Goal: Task Accomplishment & Management: Manage account settings

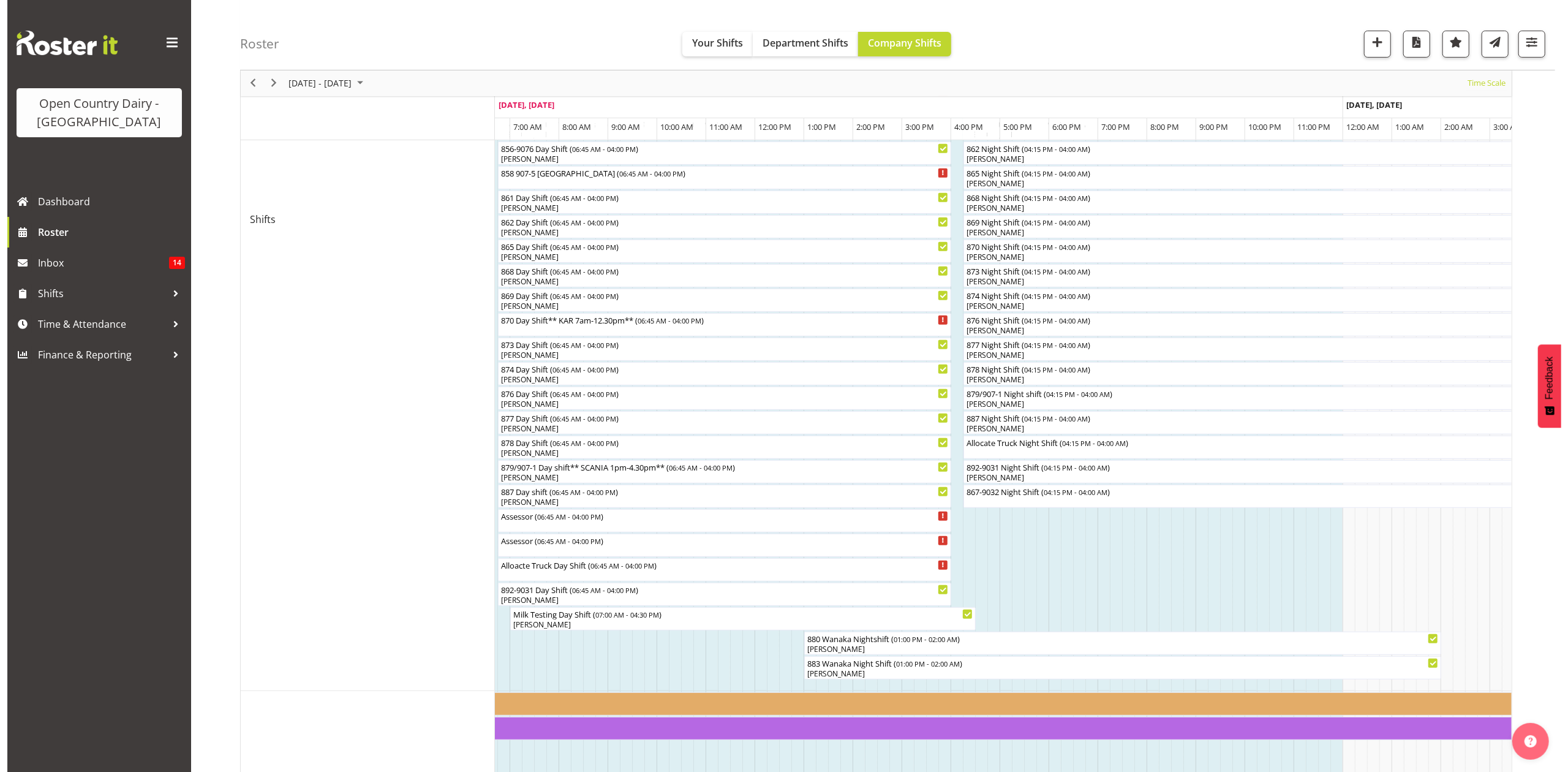
scroll to position [364, 0]
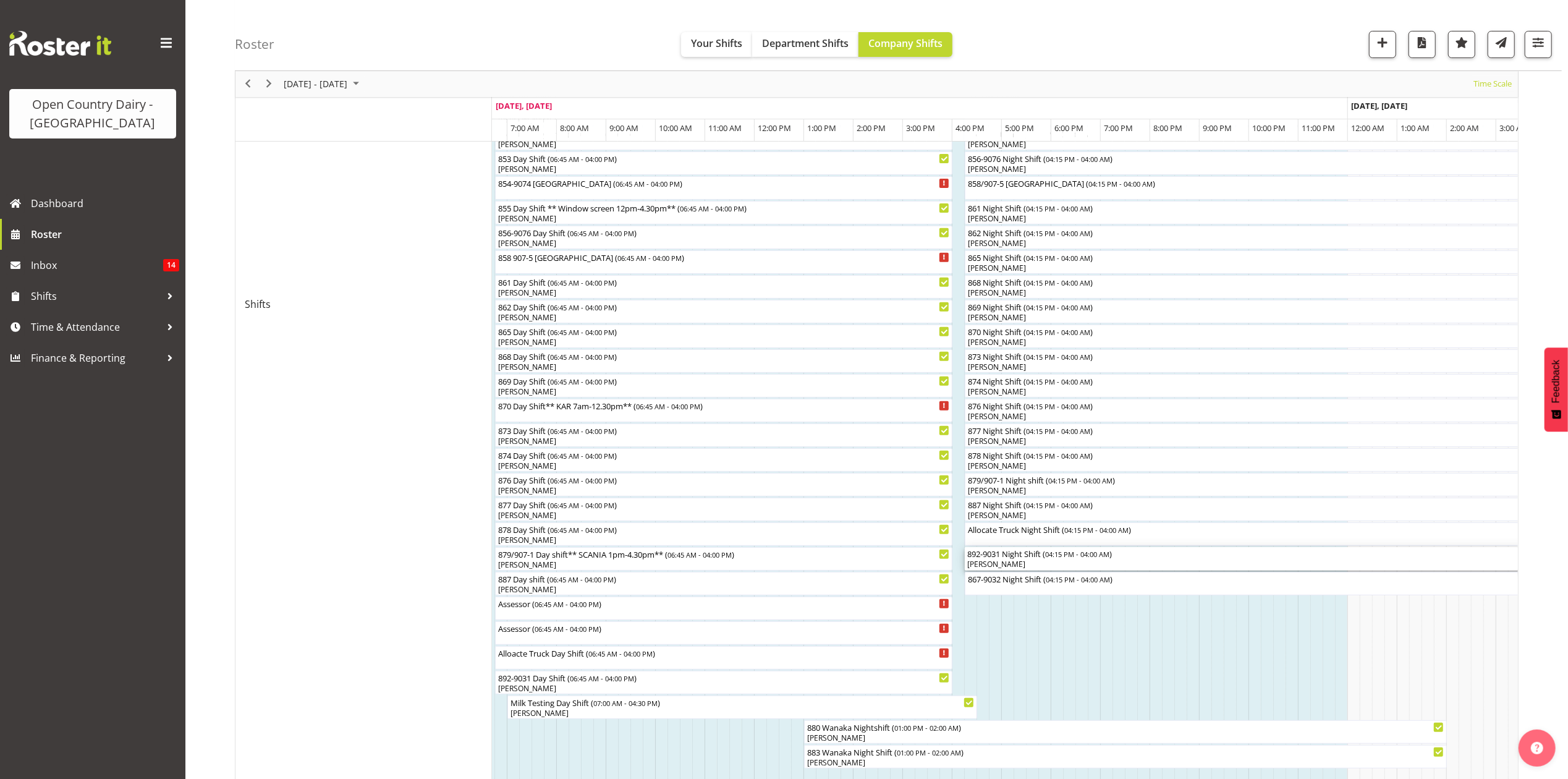
click at [999, 562] on div "[PERSON_NAME]" at bounding box center [1255, 565] width 576 height 11
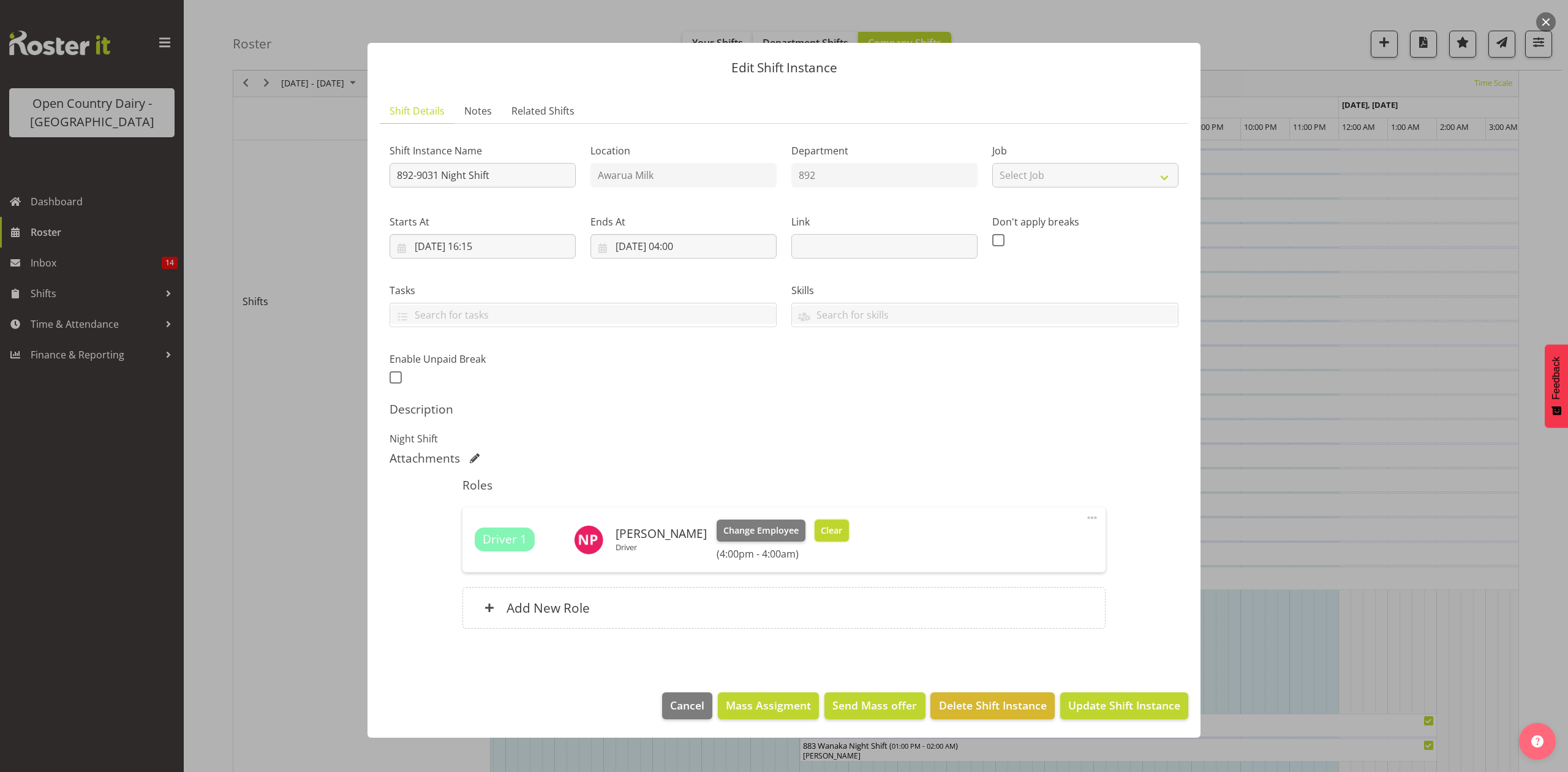
click at [821, 530] on span "Clear" at bounding box center [831, 530] width 21 height 13
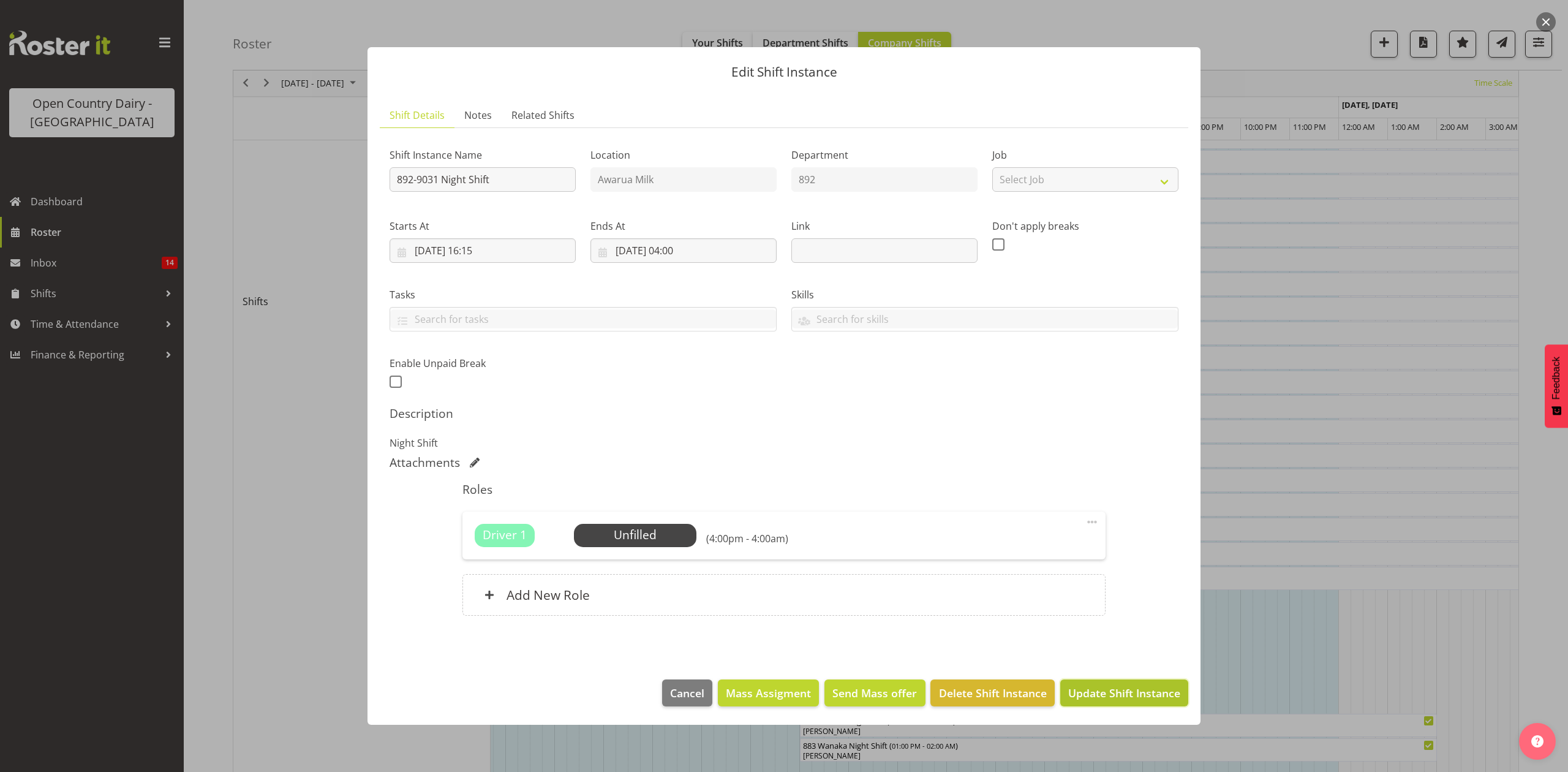
click at [1115, 697] on span "Update Shift Instance" at bounding box center [1124, 693] width 112 height 16
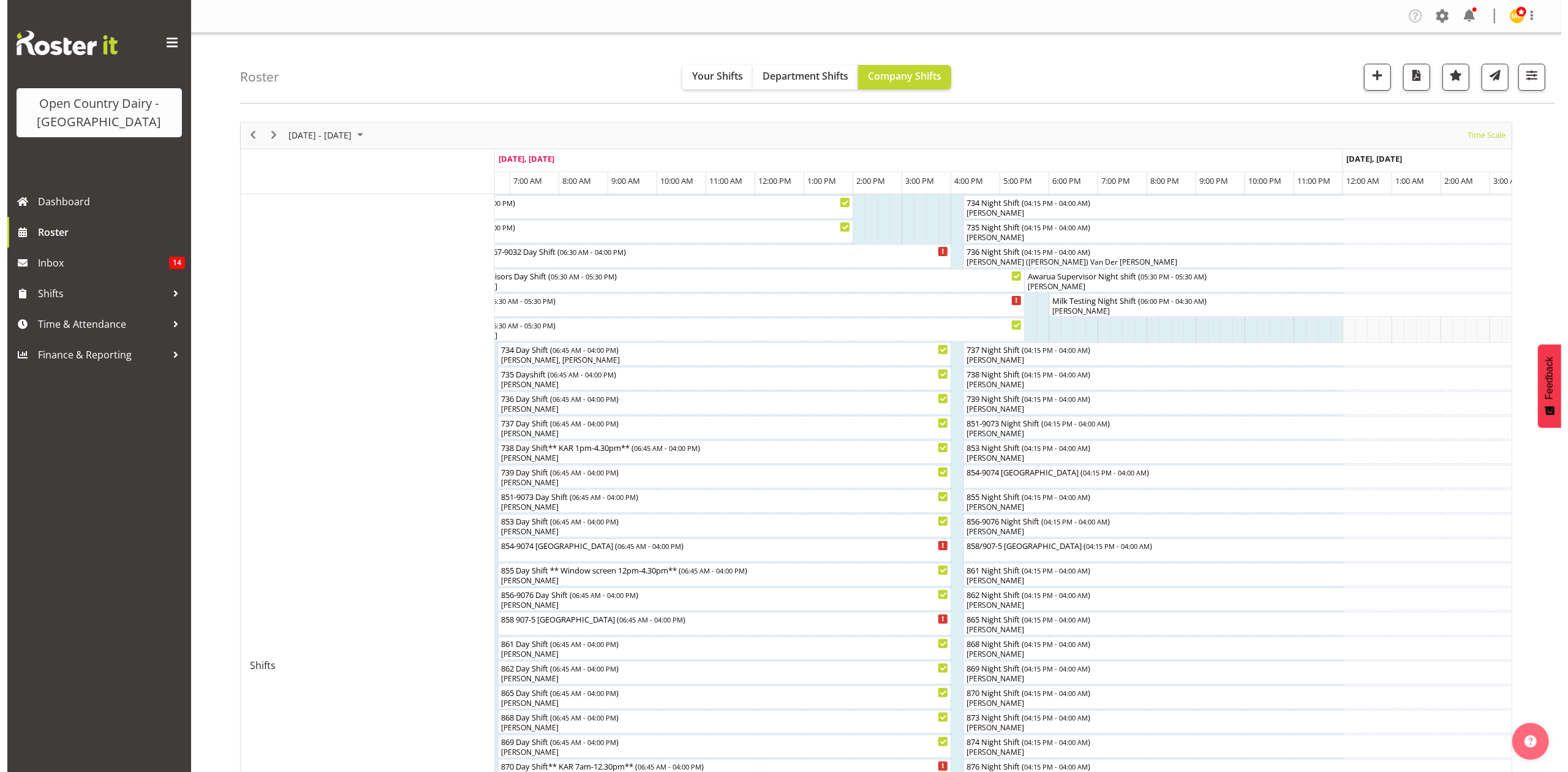
scroll to position [163, 0]
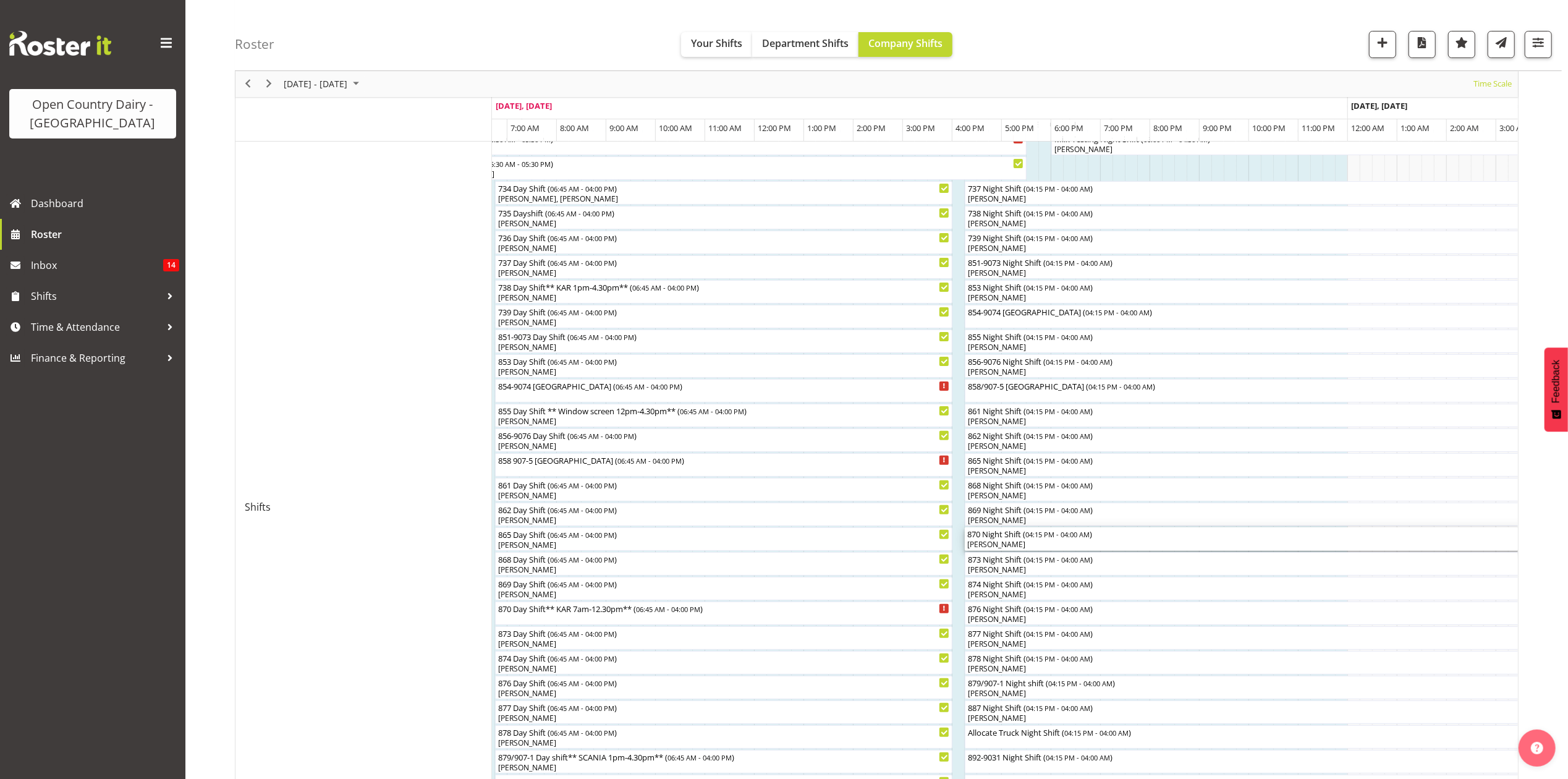
click at [1016, 540] on div "[PERSON_NAME]" at bounding box center [1255, 545] width 576 height 11
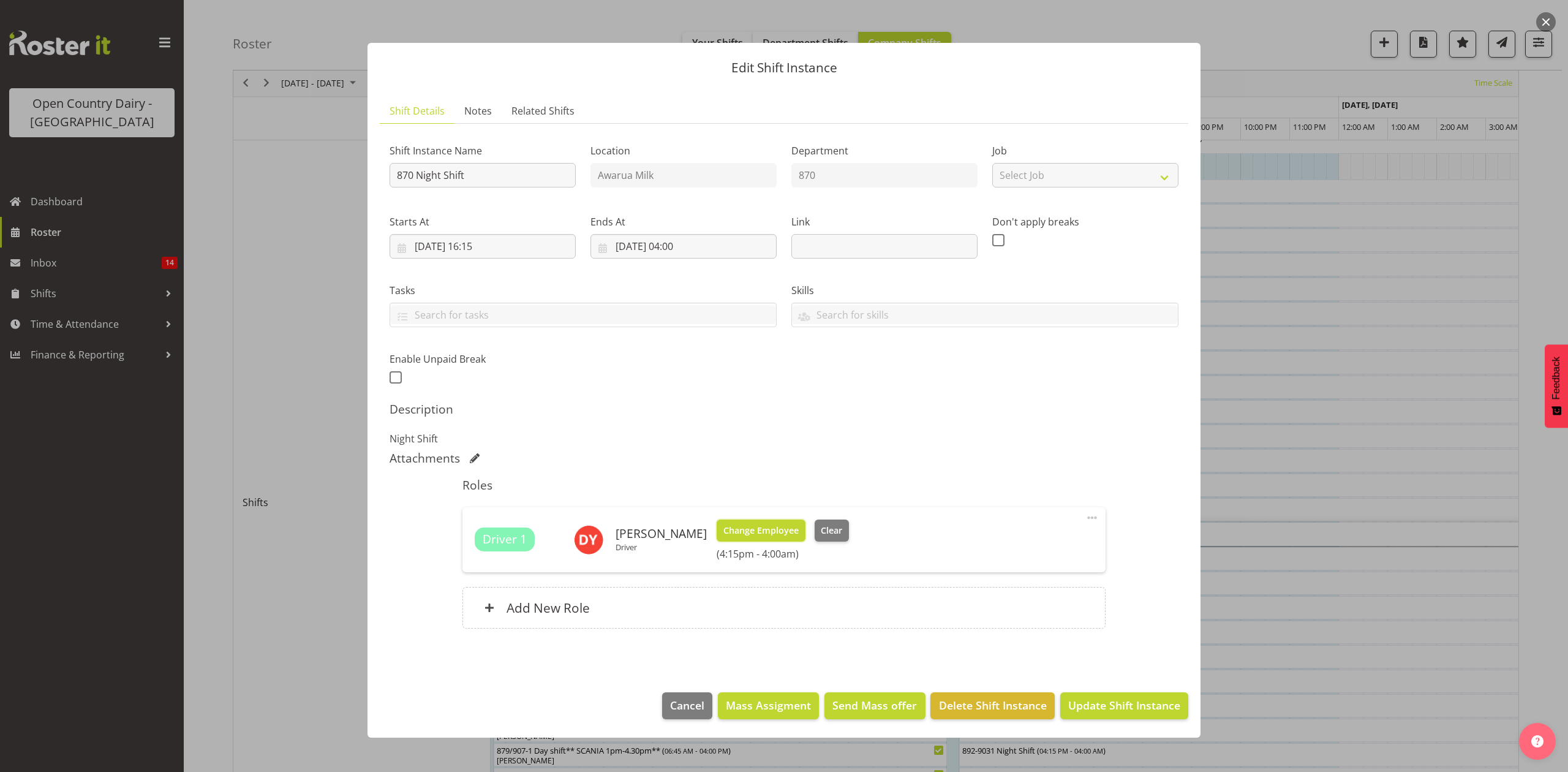
click at [770, 533] on span "Change Employee" at bounding box center [761, 530] width 75 height 13
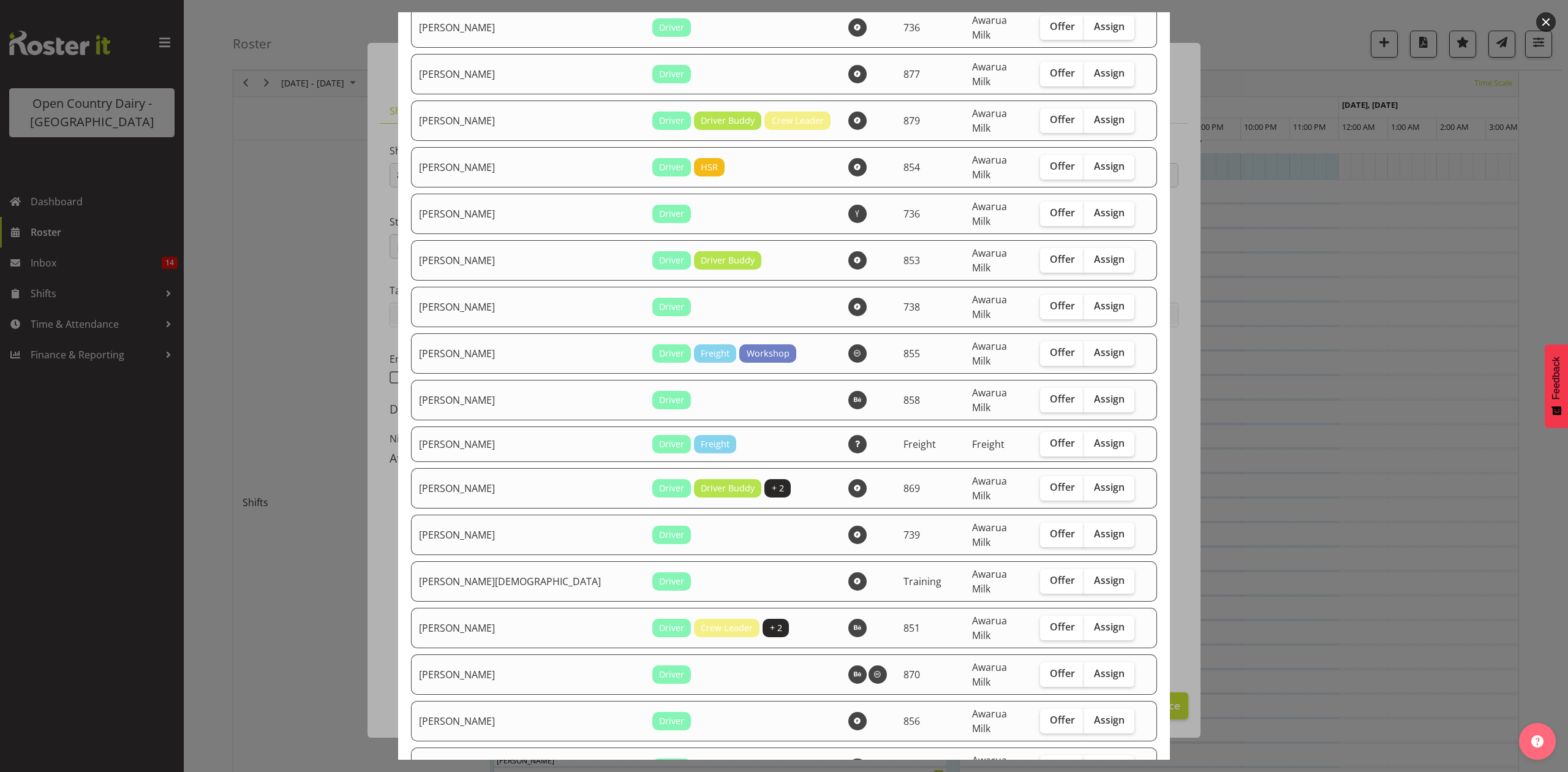
scroll to position [572, 0]
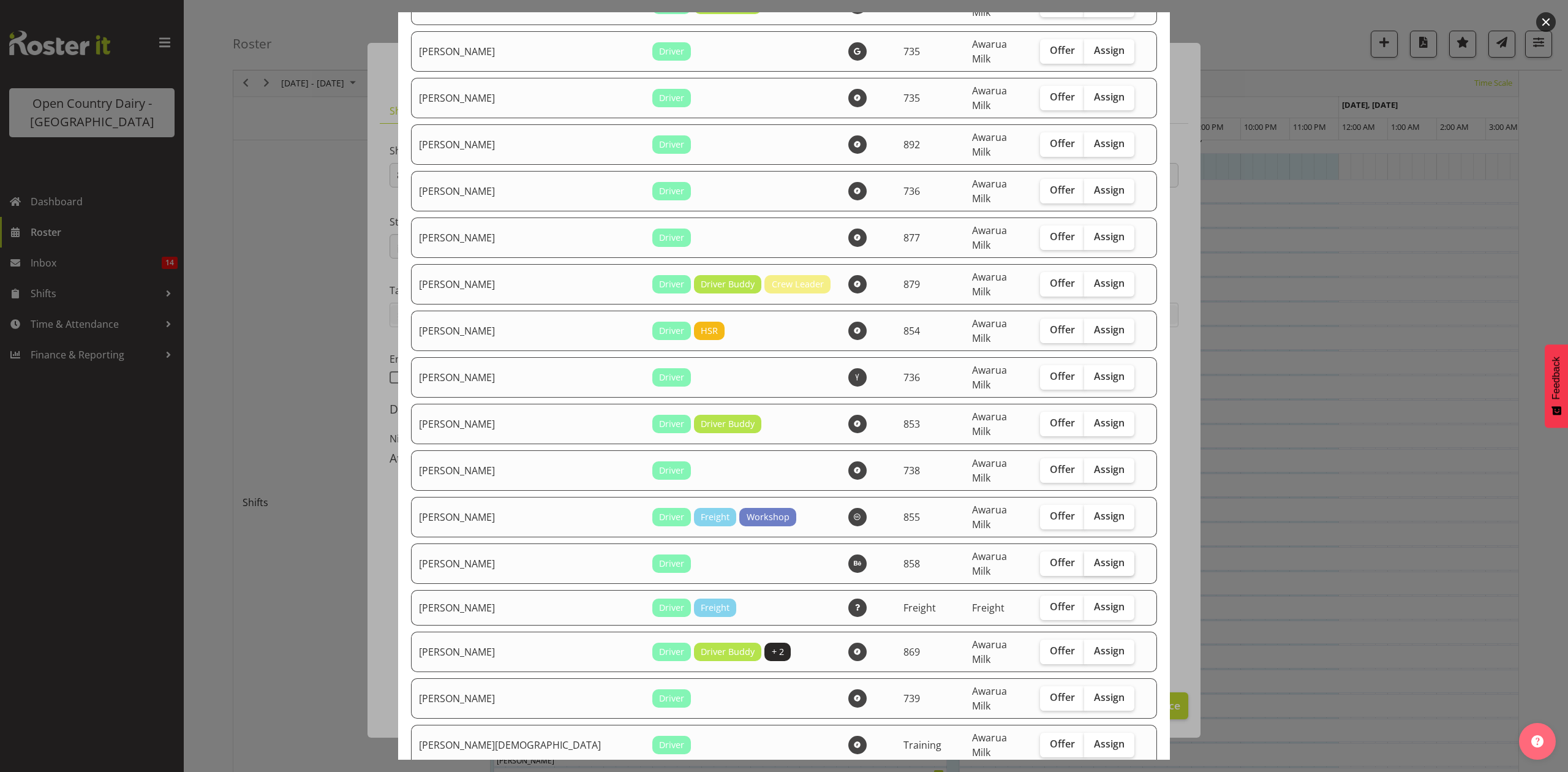
click at [1094, 557] on span "Assign" at bounding box center [1109, 563] width 31 height 13
click at [1087, 559] on input "Assign" at bounding box center [1088, 563] width 8 height 8
checkbox input "true"
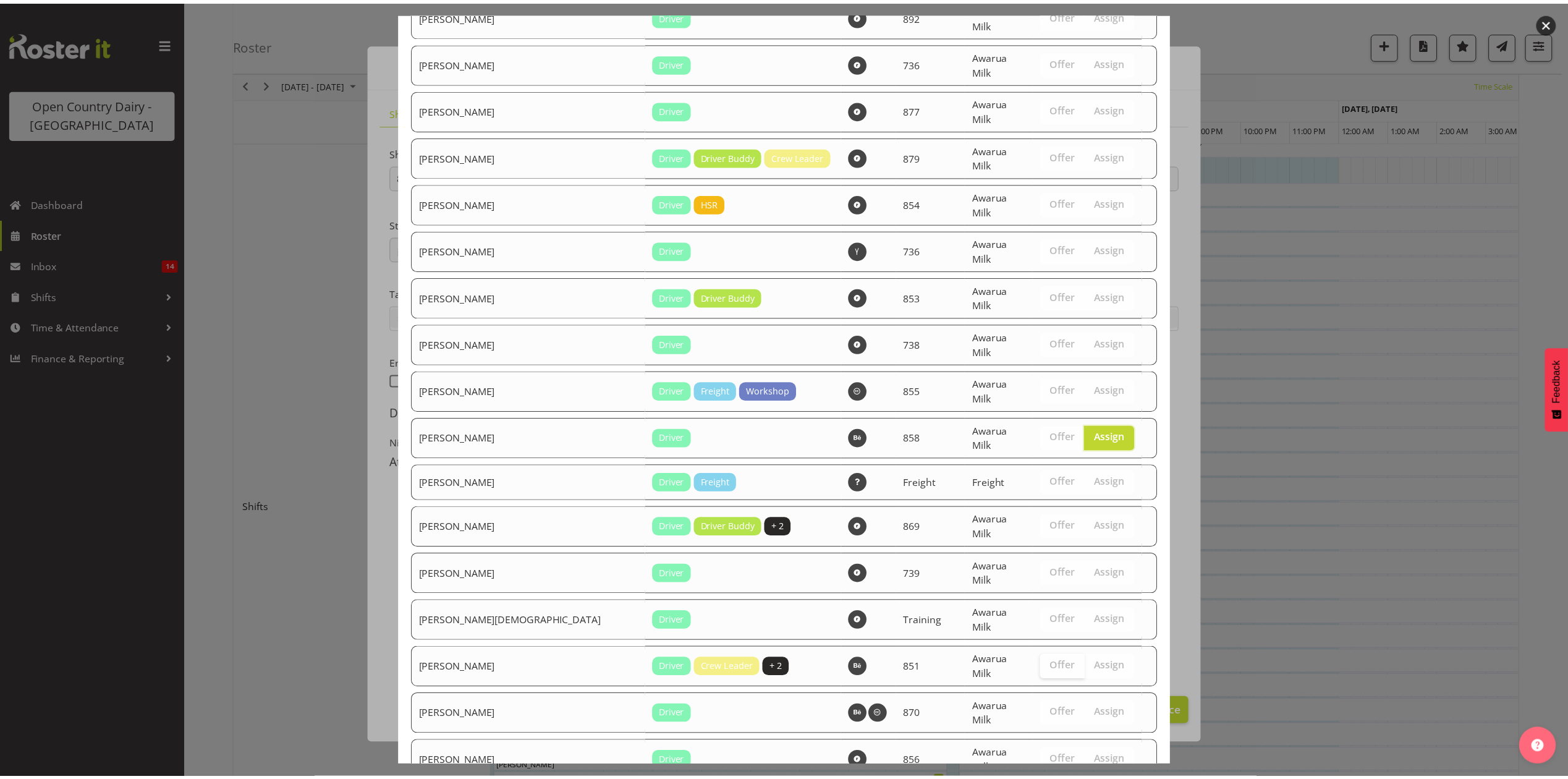
scroll to position [746, 0]
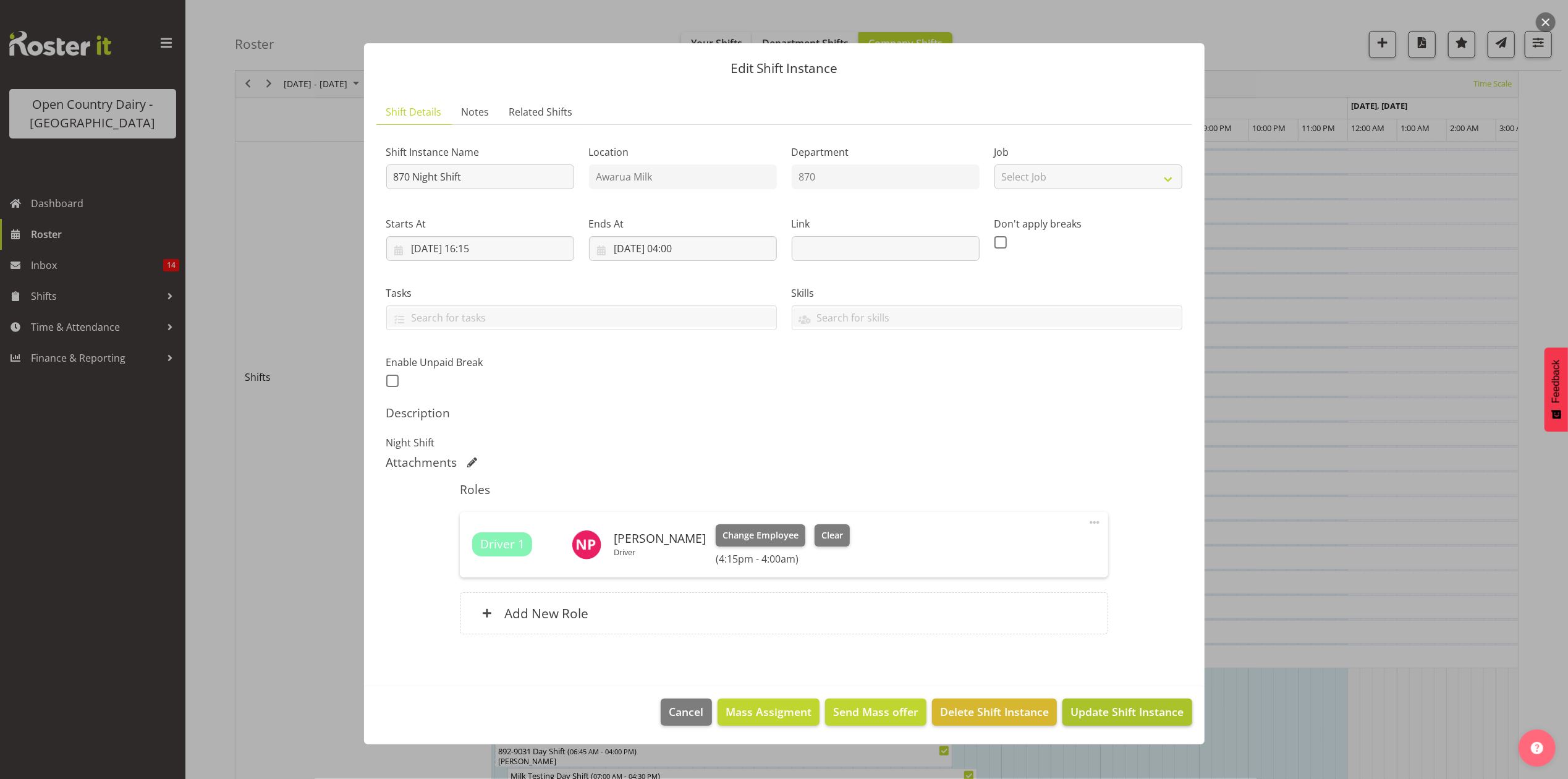
scroll to position [330, 0]
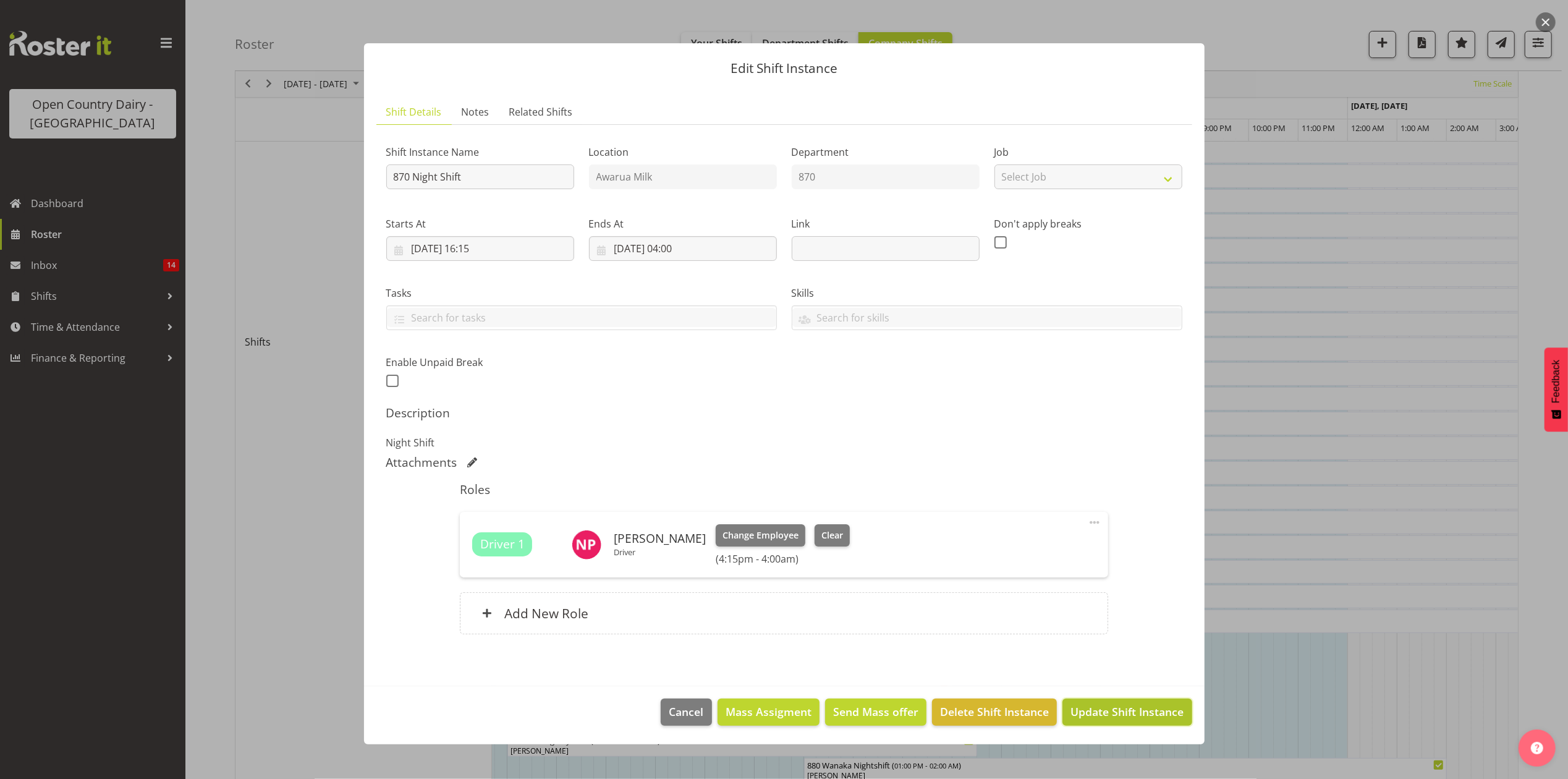
click at [1120, 708] on span "Update Shift Instance" at bounding box center [1127, 711] width 113 height 16
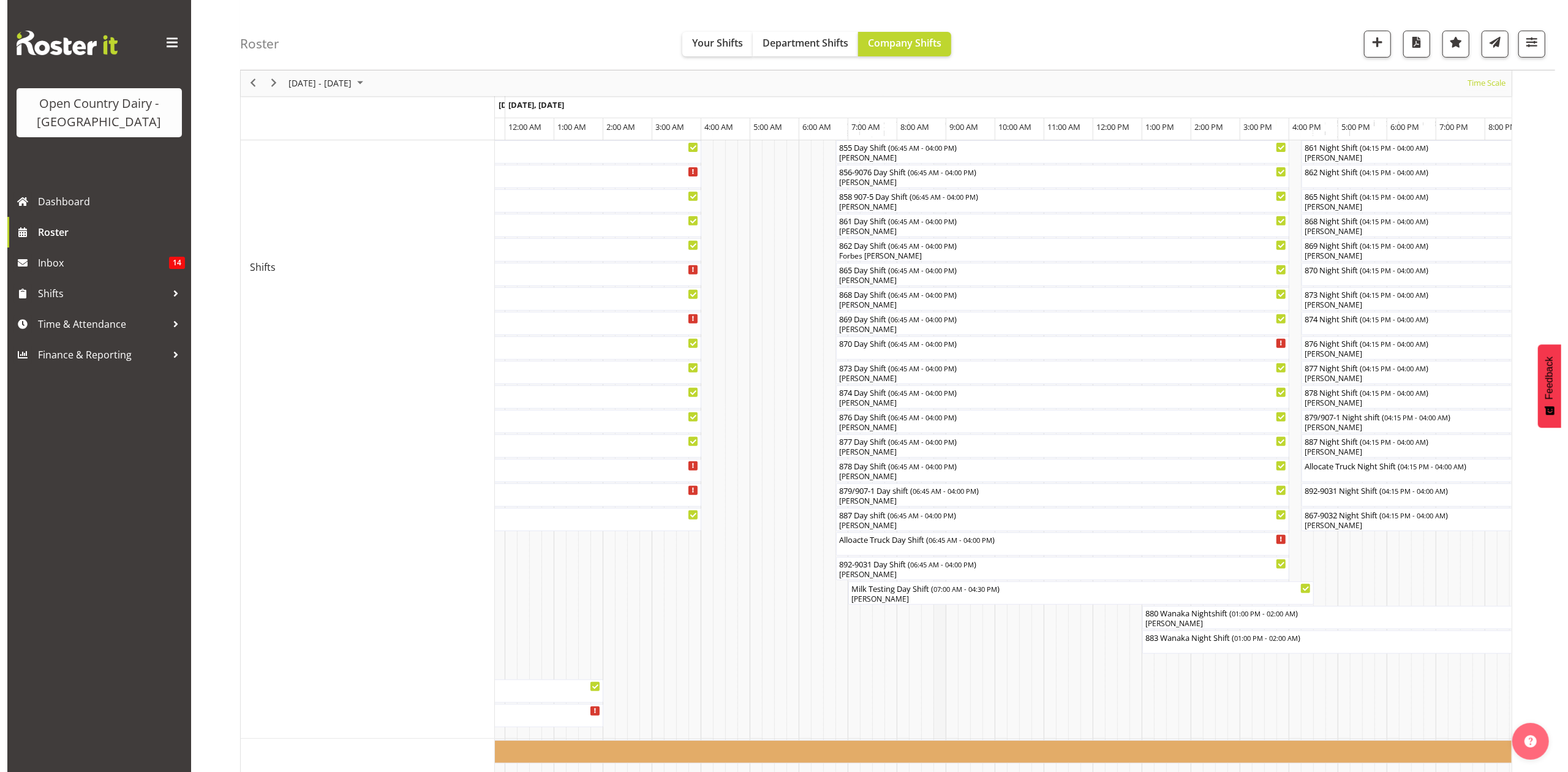
scroll to position [364, 0]
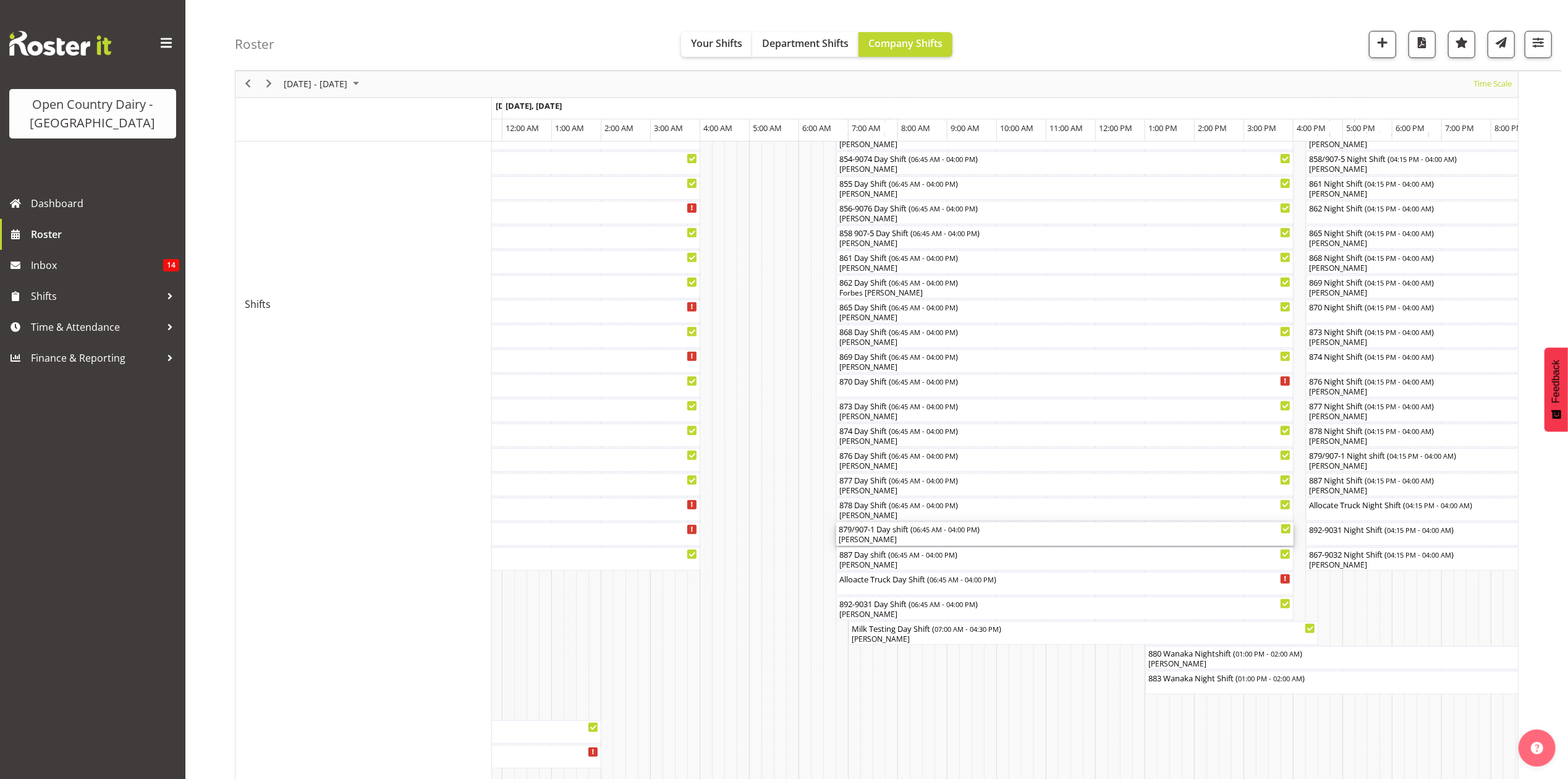
click at [866, 532] on div "879/907-1 Day shift ( 06:45 AM - 04:00 PM )" at bounding box center [1065, 529] width 452 height 13
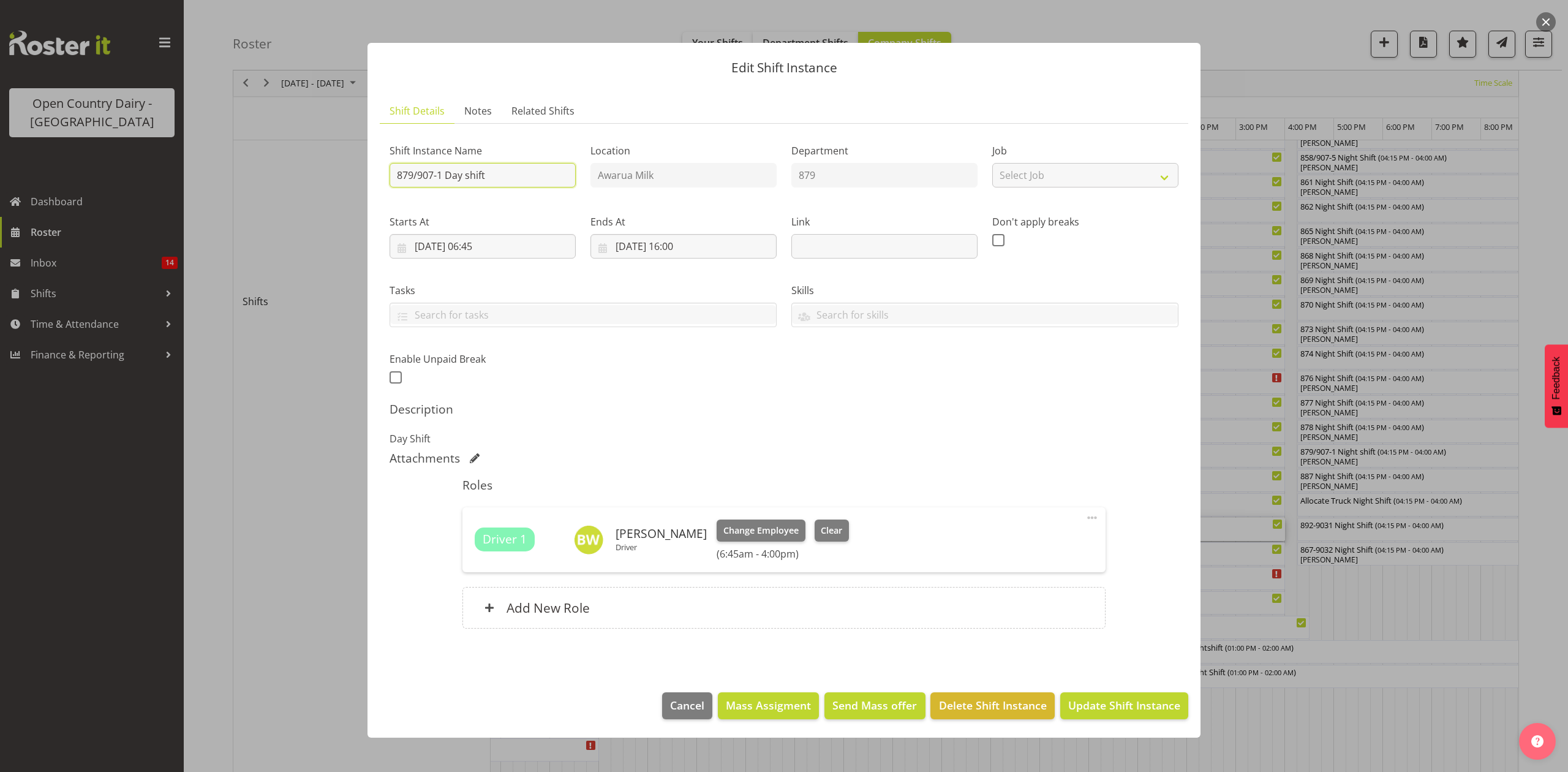
click at [494, 180] on input "879/907-1 Day shift" at bounding box center [483, 174] width 186 height 24
type input "879/907-1 Day shift** CREAM**"
click at [490, 246] on input "[DATE] 06:45" at bounding box center [483, 245] width 186 height 24
click at [483, 508] on select "00 01 02 03 04 05 06 07 08 09 10 11 12 13 14 15 16 17 18 19 20 21 22 23" at bounding box center [482, 506] width 28 height 24
select select "5"
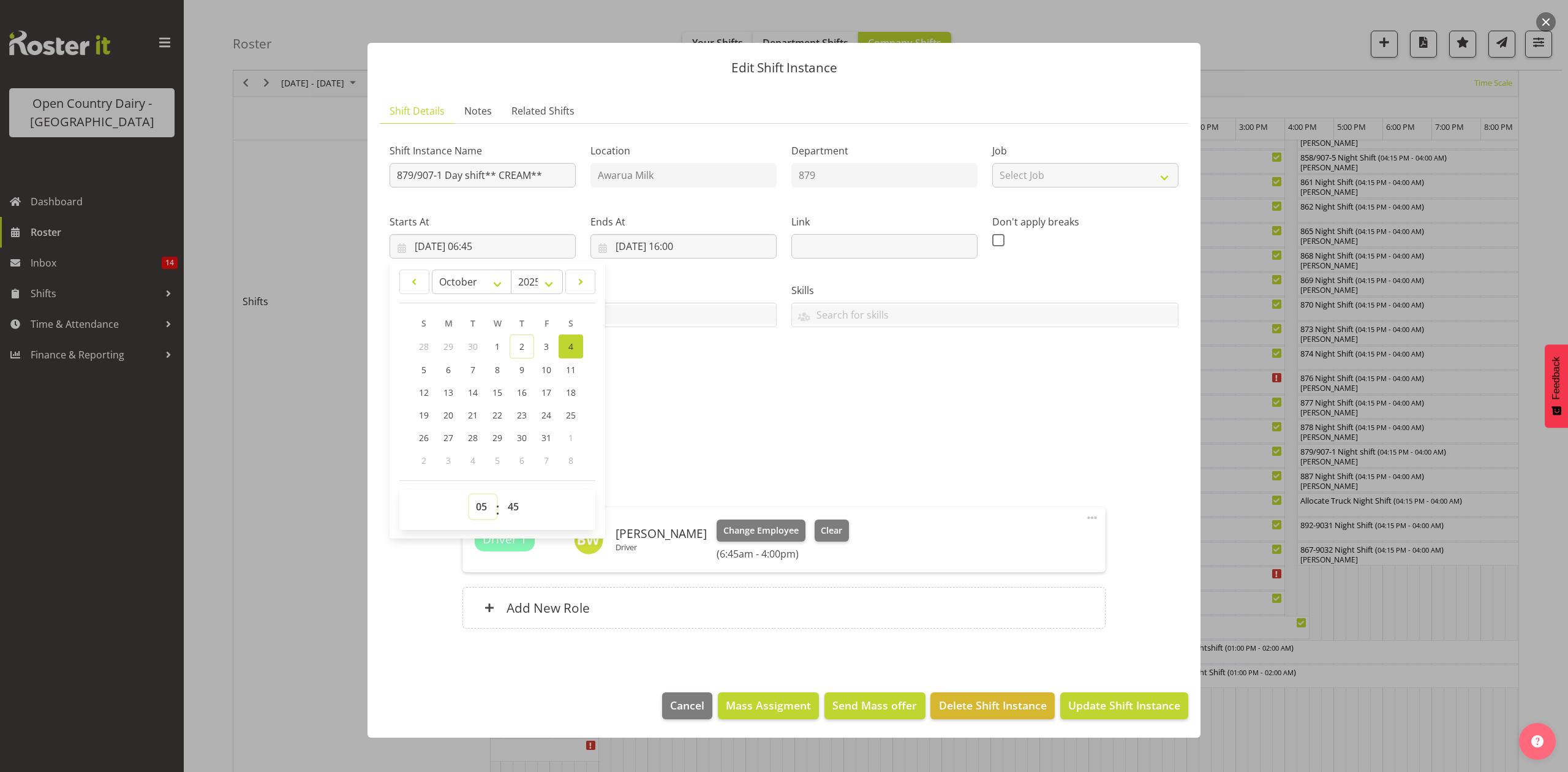
click at [469, 495] on select "00 01 02 03 04 05 06 07 08 09 10 11 12 13 14 15 16 17 18 19 20 21 22 23" at bounding box center [482, 506] width 28 height 24
type input "[DATE] 05:45"
click at [515, 512] on select "00 01 02 03 04 05 06 07 08 09 10 11 12 13 14 15 16 17 18 19 20 21 22 23 24 25 2…" at bounding box center [515, 506] width 28 height 24
select select "0"
click at [501, 495] on select "00 01 02 03 04 05 06 07 08 09 10 11 12 13 14 15 16 17 18 19 20 21 22 23 24 25 2…" at bounding box center [515, 506] width 28 height 24
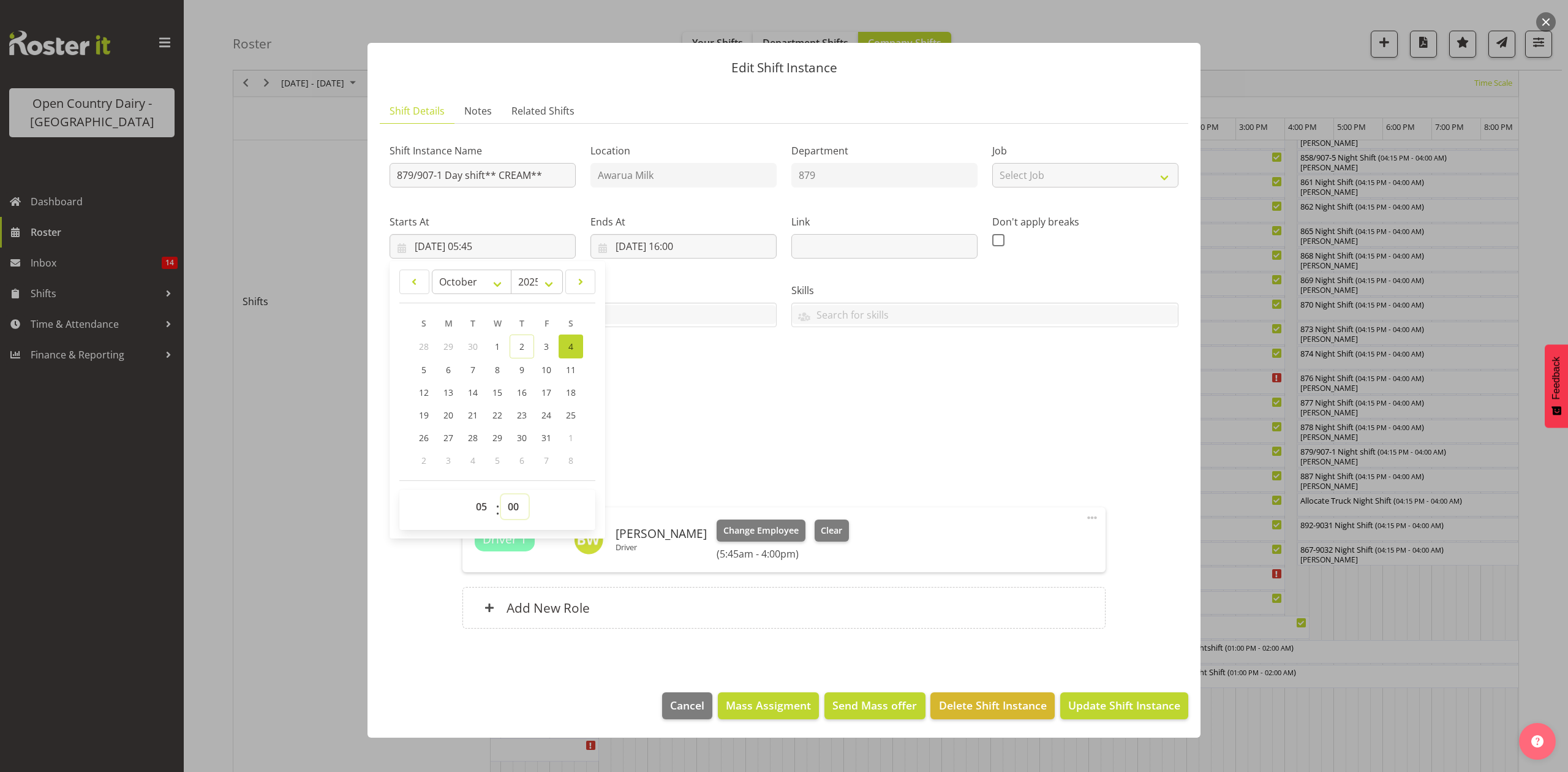
type input "[DATE] 05:00"
click at [1098, 712] on span "Update Shift Instance" at bounding box center [1124, 705] width 112 height 16
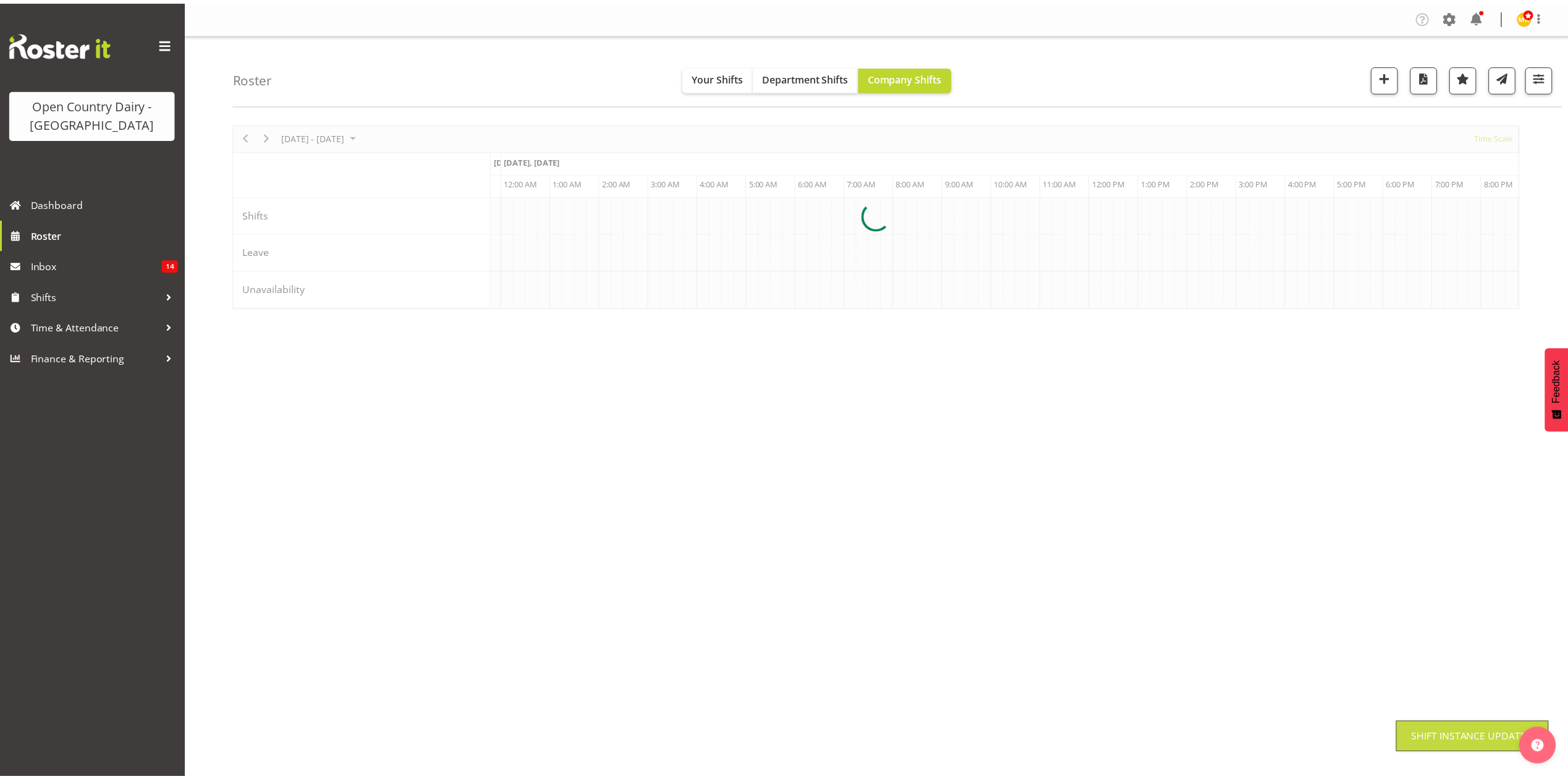
scroll to position [0, 0]
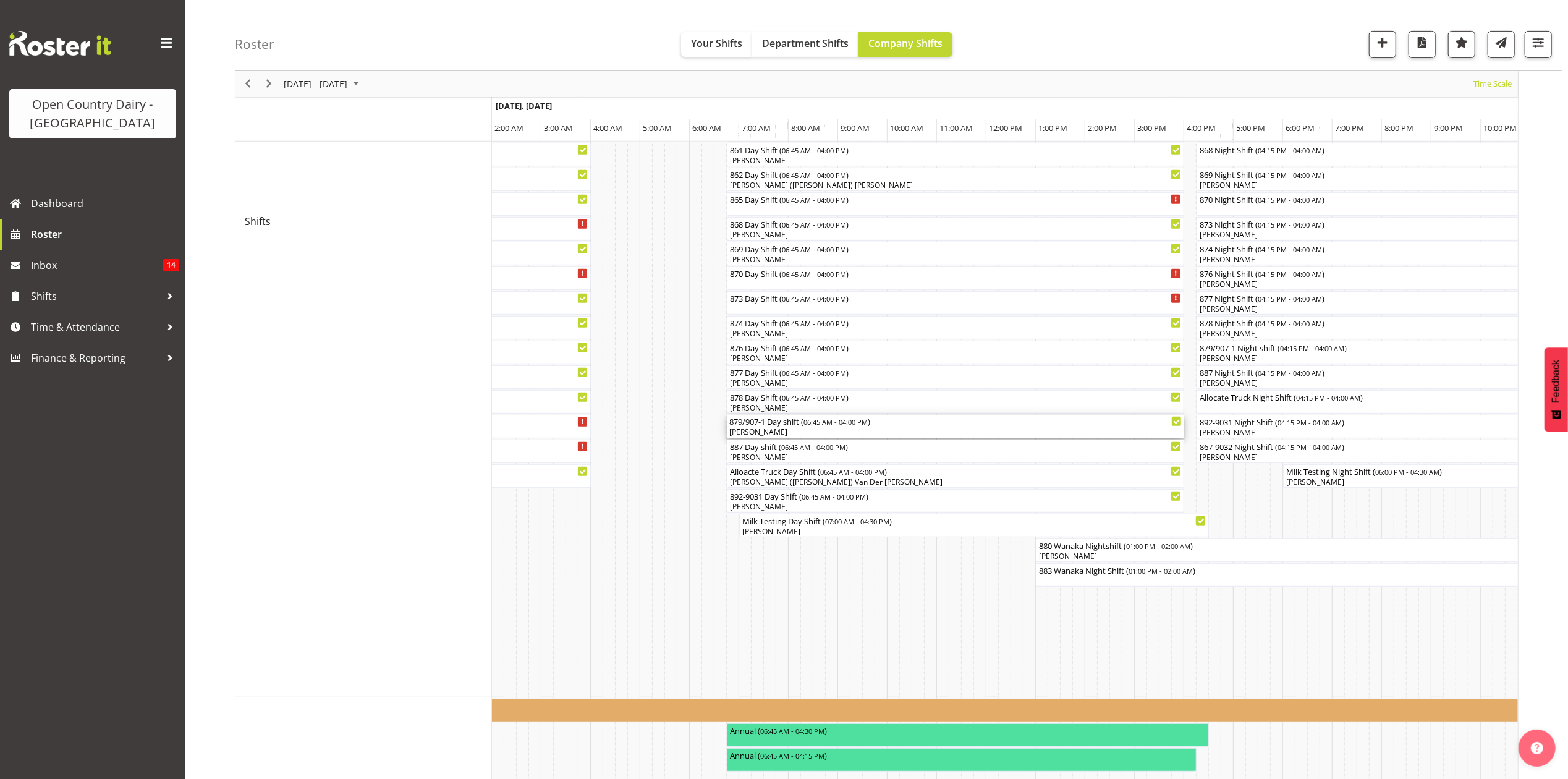
click at [772, 425] on div "879/907-1 Day shift ( 06:45 AM - 04:00 PM )" at bounding box center [956, 421] width 452 height 13
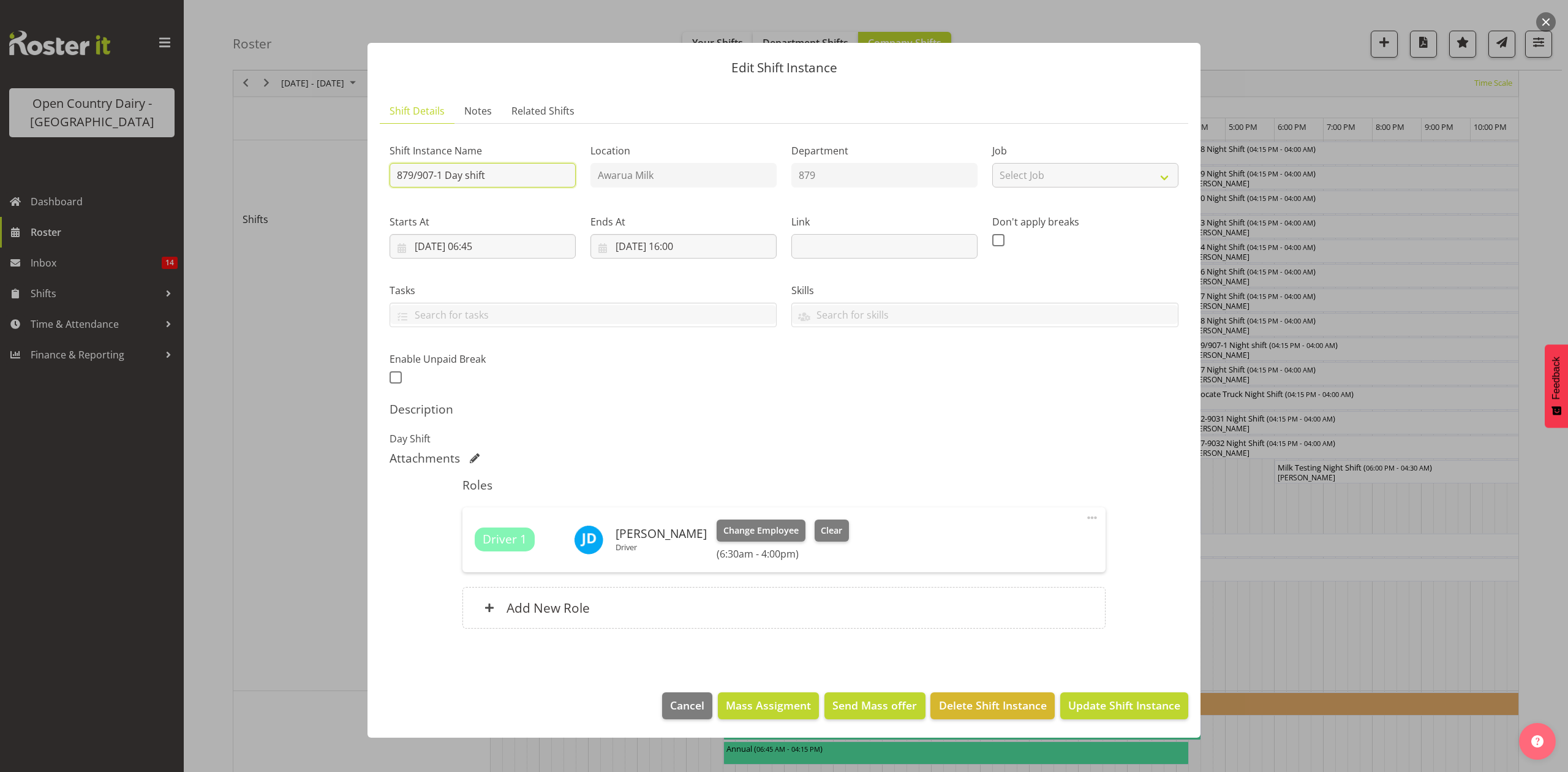
click at [510, 172] on input "879/907-1 Day shift" at bounding box center [483, 174] width 186 height 24
type input "879/907-1 Day shift** CREAM **"
click at [491, 246] on input "[DATE] 06:45" at bounding box center [483, 245] width 186 height 24
click at [480, 512] on select "00 01 02 03 04 05 06 07 08 09 10 11 12 13 14 15 16 17 18 19 20 21 22 23" at bounding box center [482, 506] width 28 height 24
select select "5"
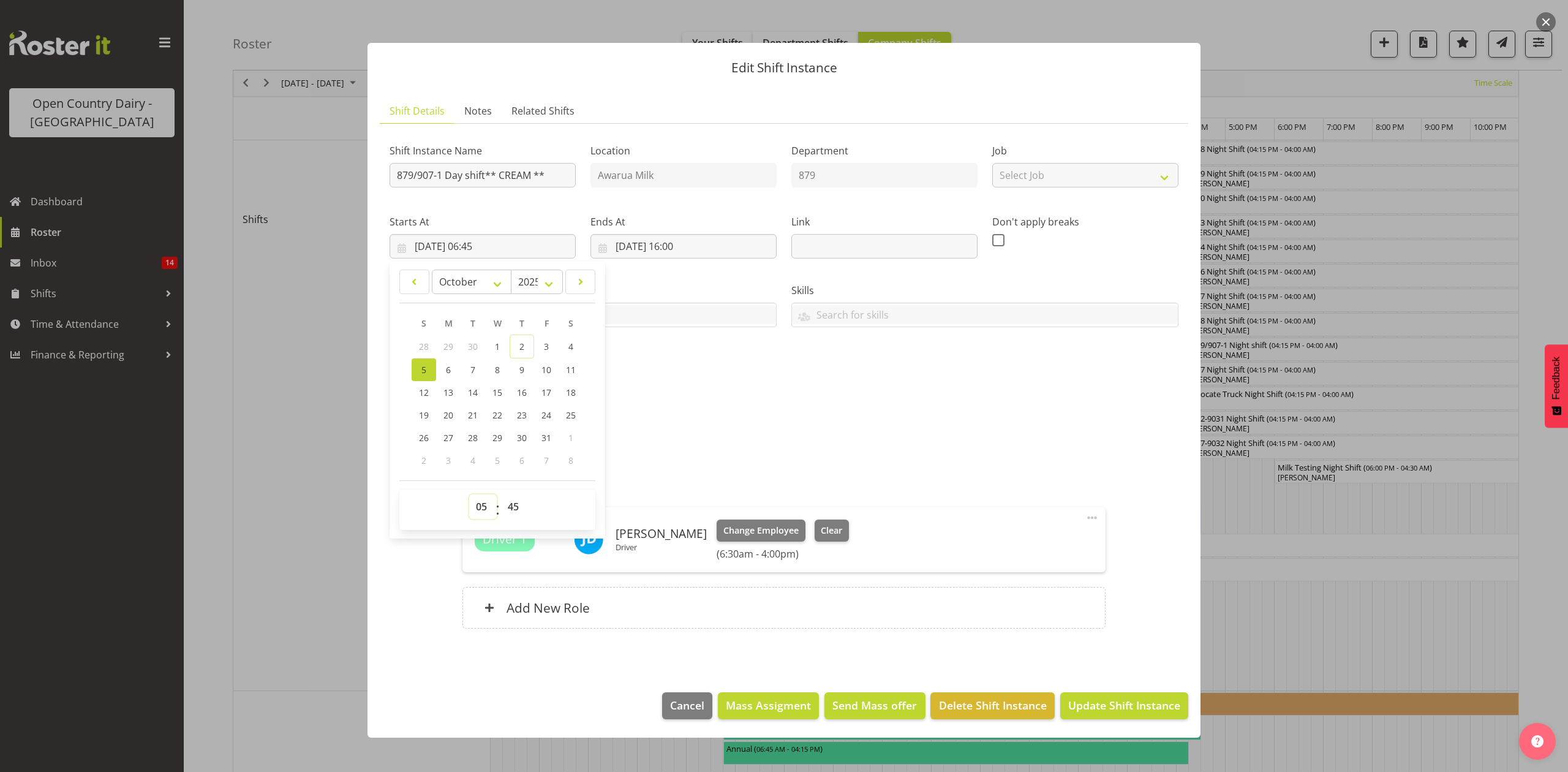
click at [469, 495] on select "00 01 02 03 04 05 06 07 08 09 10 11 12 13 14 15 16 17 18 19 20 21 22 23" at bounding box center [482, 506] width 28 height 24
type input "[DATE] 05:45"
click at [515, 515] on select "00 01 02 03 04 05 06 07 08 09 10 11 12 13 14 15 16 17 18 19 20 21 22 23 24 25 2…" at bounding box center [515, 506] width 28 height 24
select select "0"
click at [501, 495] on select "00 01 02 03 04 05 06 07 08 09 10 11 12 13 14 15 16 17 18 19 20 21 22 23 24 25 2…" at bounding box center [515, 506] width 28 height 24
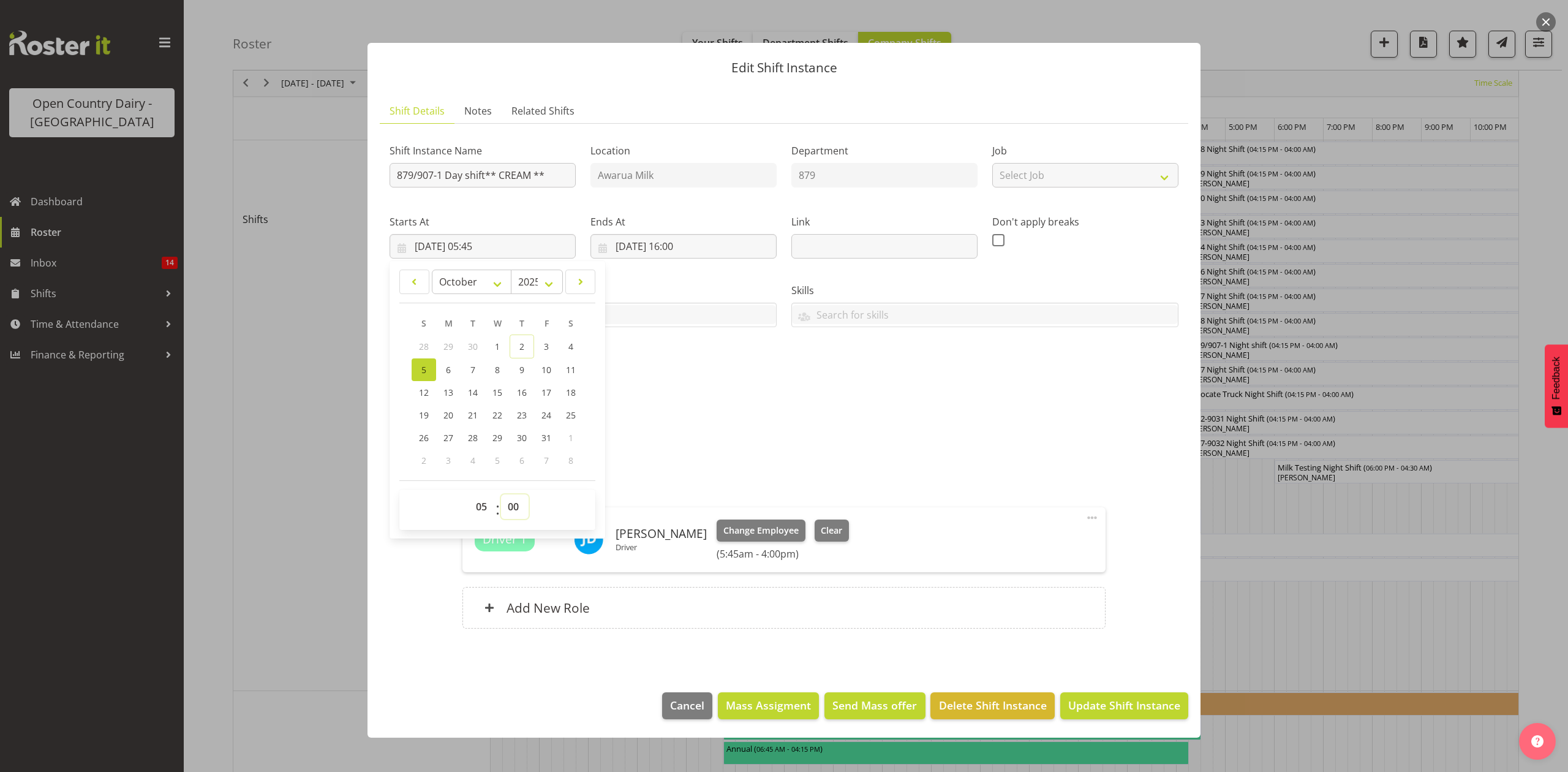
type input "[DATE] 05:00"
click at [1086, 701] on span "Update Shift Instance" at bounding box center [1124, 705] width 112 height 16
